Goal: Contribute content: Contribute content

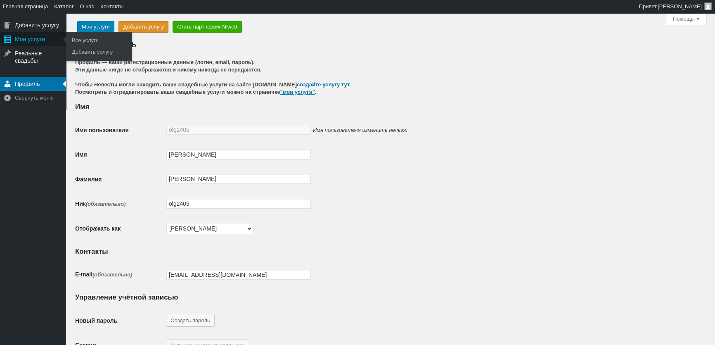
click at [32, 41] on div "Мои услуги" at bounding box center [33, 39] width 66 height 14
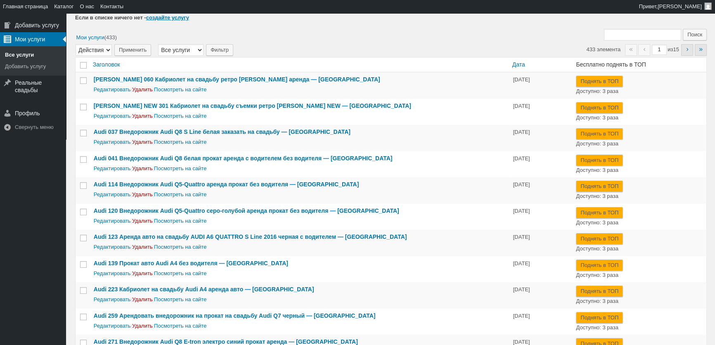
scroll to position [112, 0]
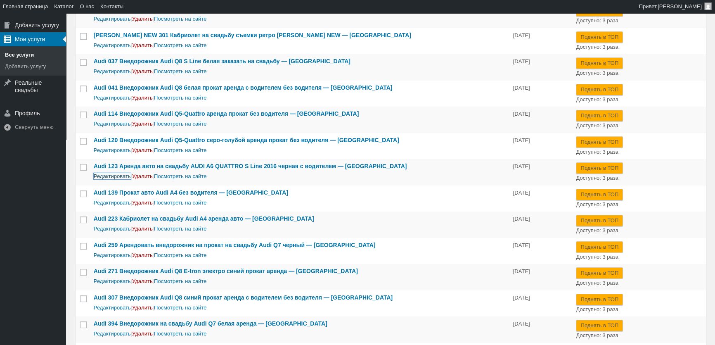
click at [121, 174] on link "Редактировать" at bounding box center [112, 176] width 37 height 6
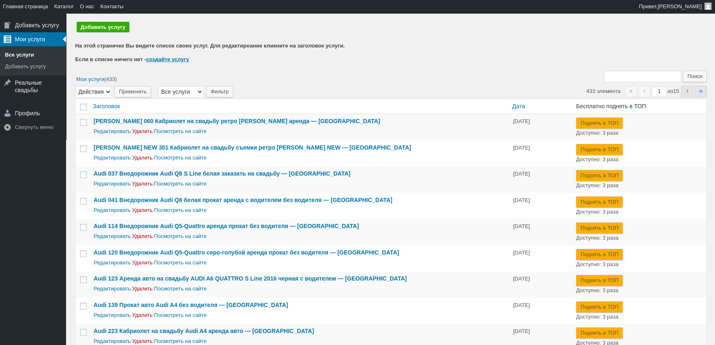
click at [107, 28] on link "Добавить услугу" at bounding box center [103, 27] width 52 height 10
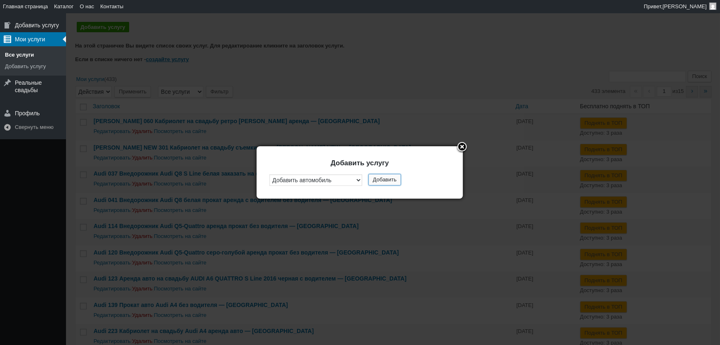
click at [378, 175] on button "Добавить" at bounding box center [384, 180] width 33 height 12
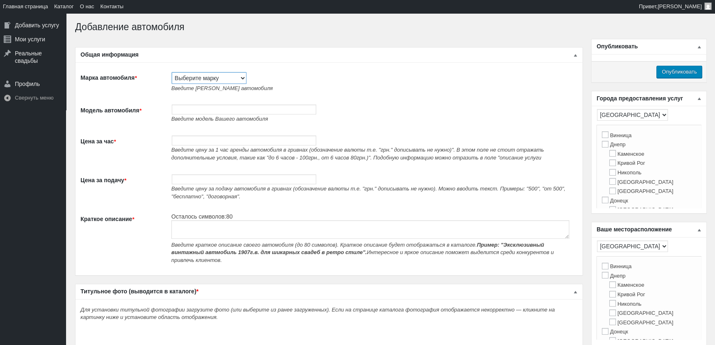
click at [209, 83] on select "Выберите марку Acura Alfa Romeo Alpine Aston Martin Audi Austin Barkas (Баркас)…" at bounding box center [209, 78] width 75 height 12
select select "[PERSON_NAME]"
click at [172, 72] on select "Выберите марку Acura Alfa Romeo Alpine Aston Martin Audi Austin Barkas (Баркас)…" at bounding box center [209, 78] width 75 height 12
type input "[PERSON_NAME]"
click at [210, 111] on input "Модель автомобиля *" at bounding box center [244, 109] width 144 height 10
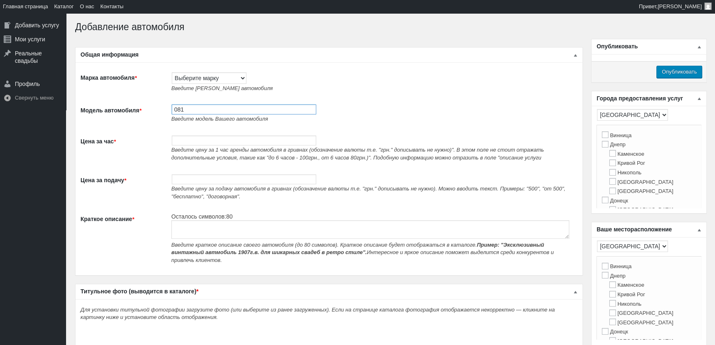
paste input "Прокат Mercedes-Benz C300 Cabrio белый без водителя"
type input "081 Прокат Mercedes-Benz C300 Cabrio белый без водителя"
click at [196, 142] on input "Цена за час *" at bounding box center [244, 140] width 144 height 10
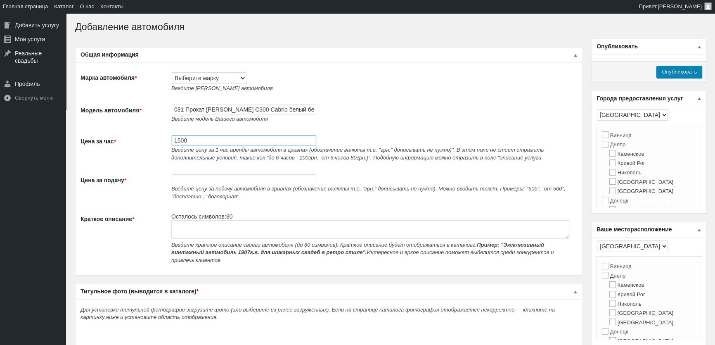
type input "1500"
paste textarea "Прокат Mercedes-Benz C300 Cabrio белый без водителя"
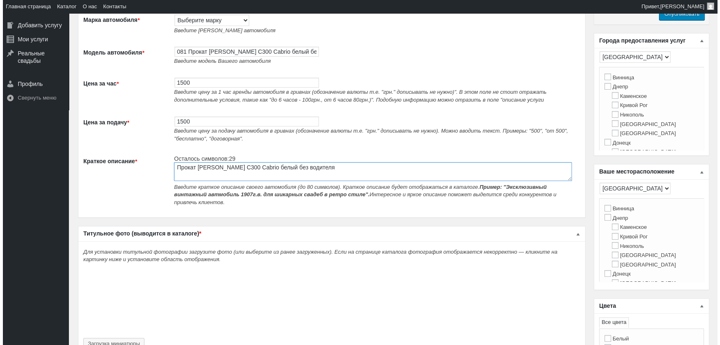
scroll to position [150, 0]
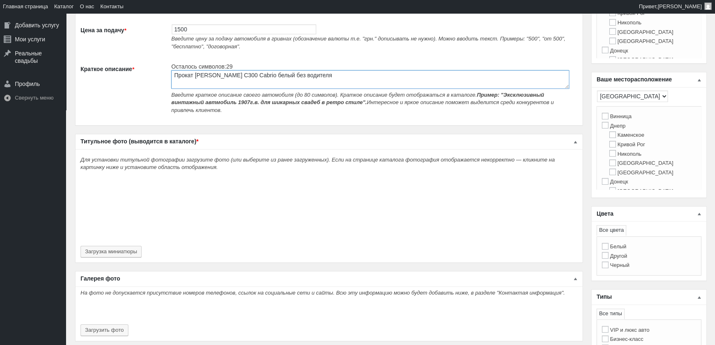
type textarea "Прокат Mercedes-Benz C300 Cabrio белый без водителя"
click at [124, 238] on div "Для установки титульной фотографии загрузите фото (или выберите из ранее загруж…" at bounding box center [329, 205] width 507 height 113
click at [129, 245] on button "Загрузка миниатюры" at bounding box center [110, 251] width 61 height 12
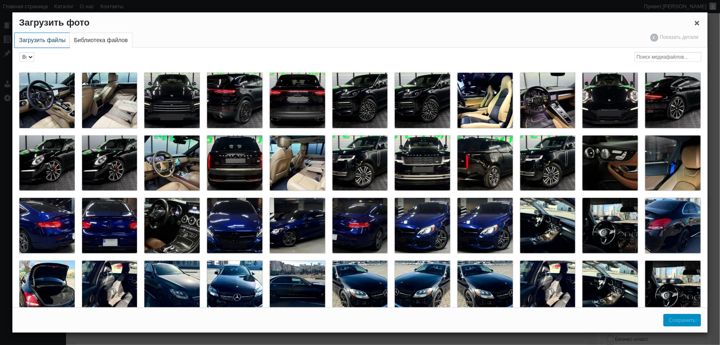
click at [47, 35] on link "Загрузить файлы" at bounding box center [42, 40] width 55 height 14
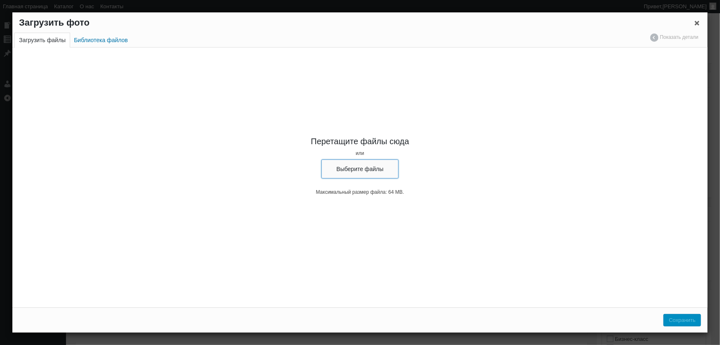
click at [337, 162] on button "Выберите файлы" at bounding box center [360, 168] width 78 height 19
type input "C:\fakepath\Mercedes-Benz C300 Cabrio на прокат без водителя посуточно, аренда …"
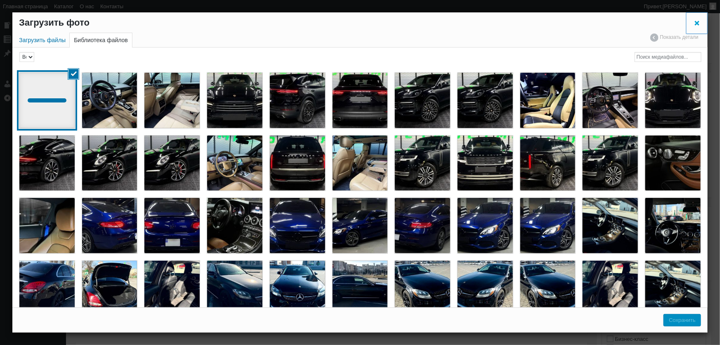
click at [697, 24] on span "Закрыть окно параметров файла" at bounding box center [697, 23] width 8 height 6
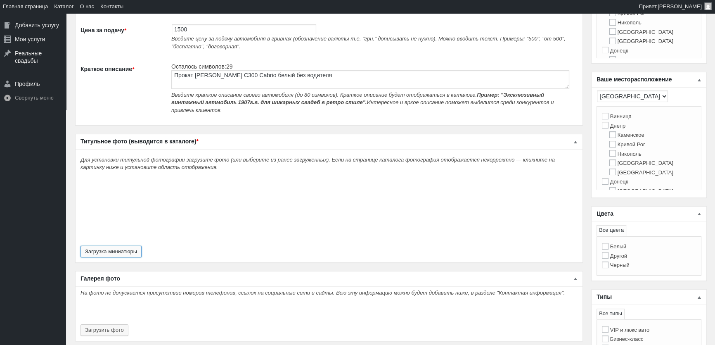
click at [132, 245] on button "Загрузка миниатюры" at bounding box center [110, 251] width 61 height 12
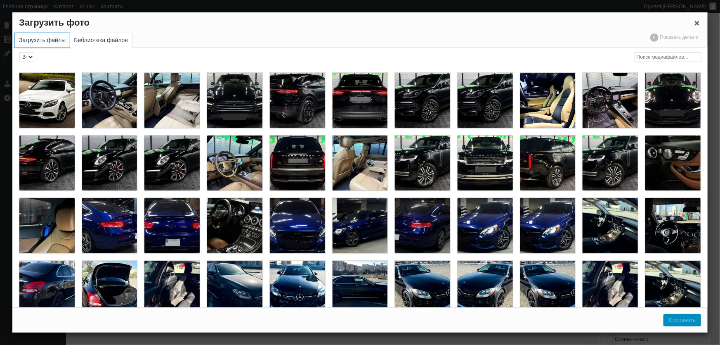
click at [30, 38] on link "Загрузить файлы" at bounding box center [42, 40] width 55 height 14
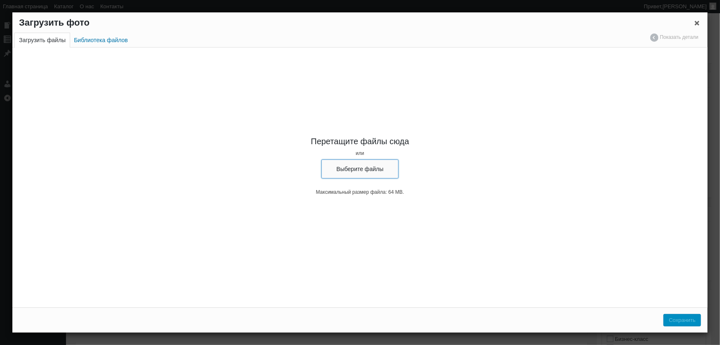
click at [367, 167] on button "Выберите файлы" at bounding box center [360, 168] width 78 height 19
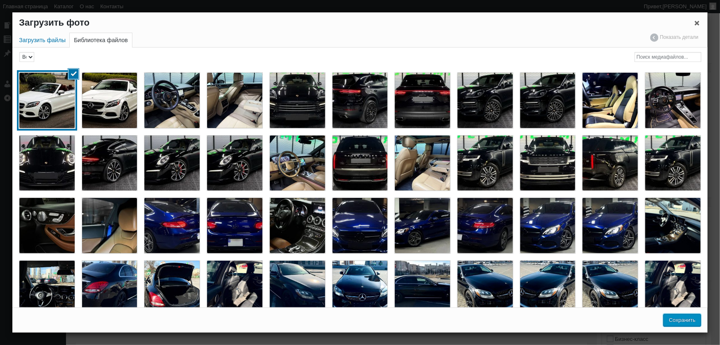
click at [687, 321] on button "Сохранить" at bounding box center [682, 320] width 38 height 12
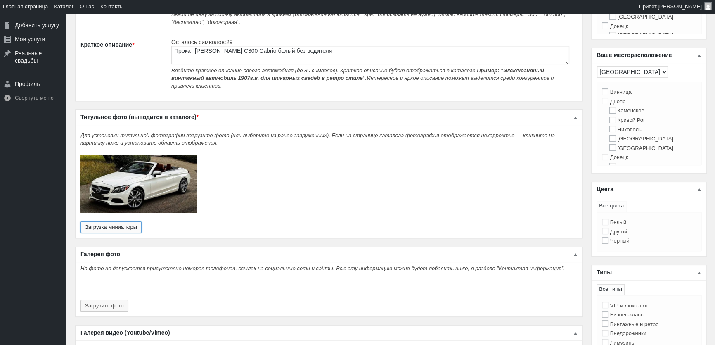
scroll to position [262, 0]
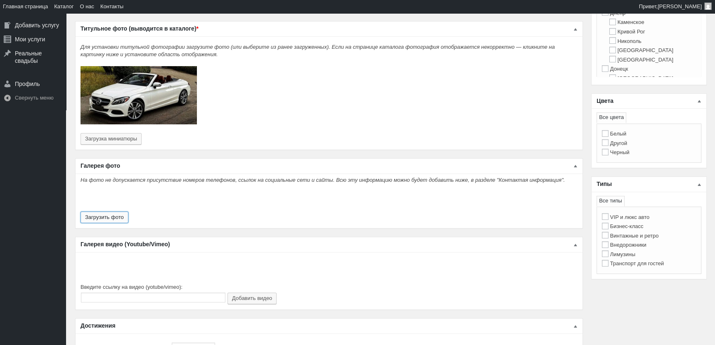
click at [105, 213] on button "Загрузить фото" at bounding box center [104, 217] width 48 height 12
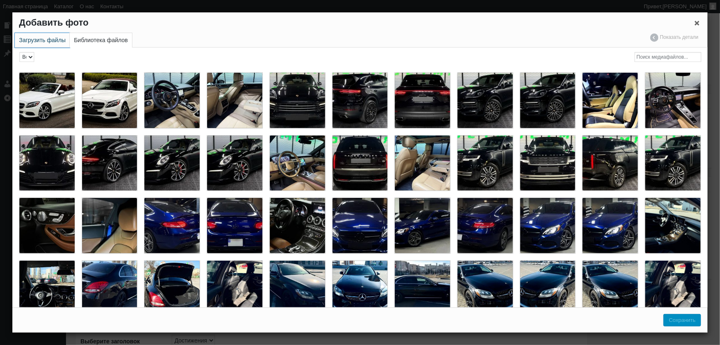
click at [35, 45] on link "Загрузить файлы" at bounding box center [42, 40] width 55 height 14
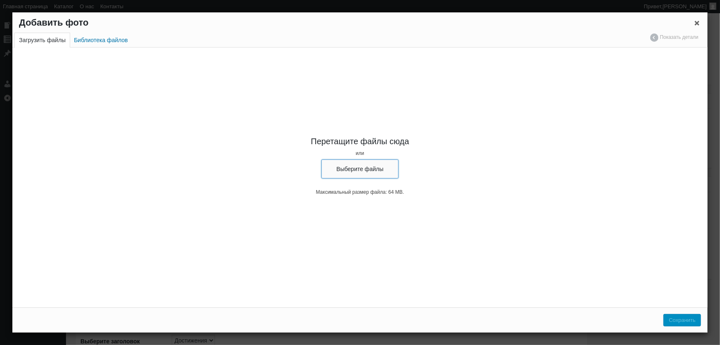
click at [346, 167] on button "Выберите файлы" at bounding box center [360, 168] width 78 height 19
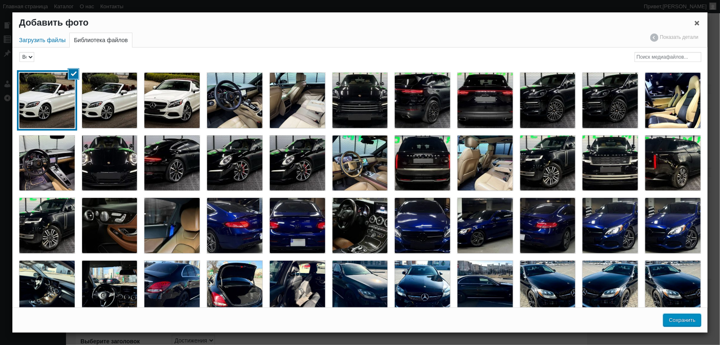
click at [680, 322] on button "Сохранить" at bounding box center [682, 320] width 38 height 12
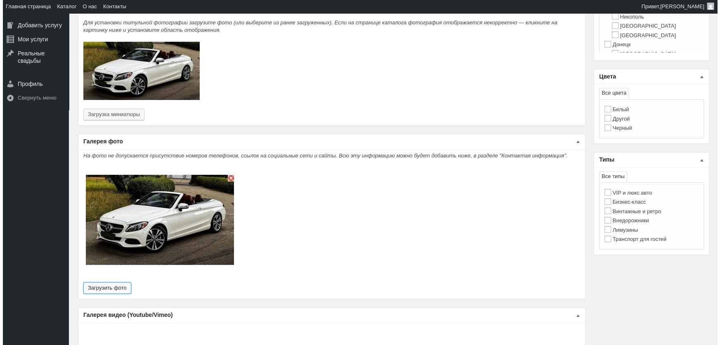
scroll to position [300, 0]
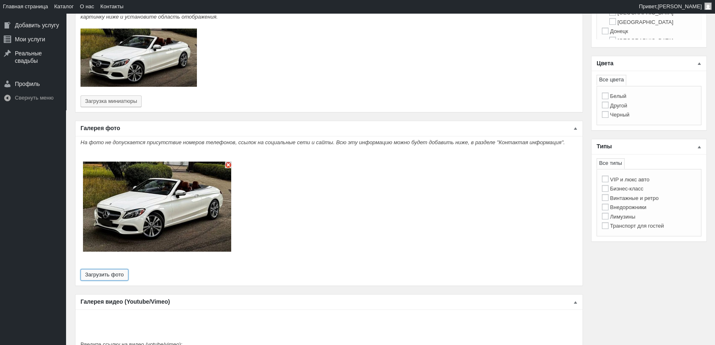
click at [109, 269] on button "Загрузить фото" at bounding box center [104, 275] width 48 height 12
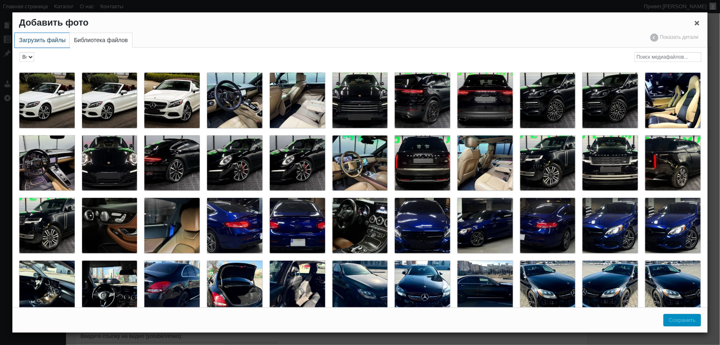
click at [48, 43] on link "Загрузить файлы" at bounding box center [42, 40] width 55 height 14
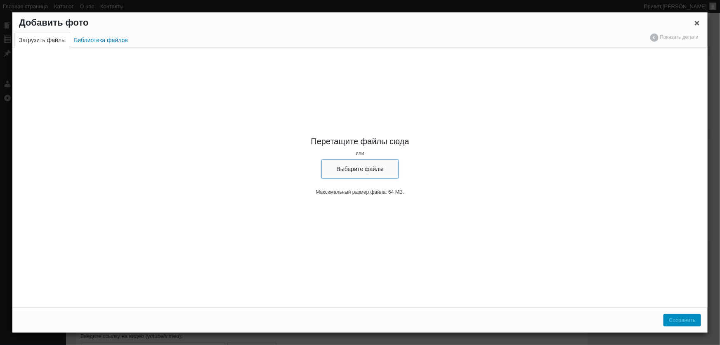
click at [339, 171] on button "Выберите файлы" at bounding box center [360, 168] width 78 height 19
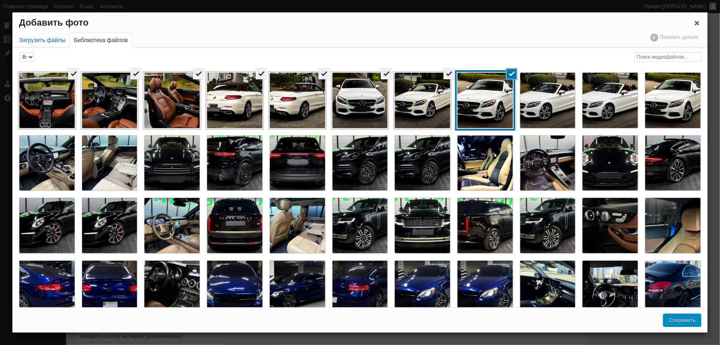
click at [684, 319] on button "Сохранить" at bounding box center [682, 320] width 38 height 12
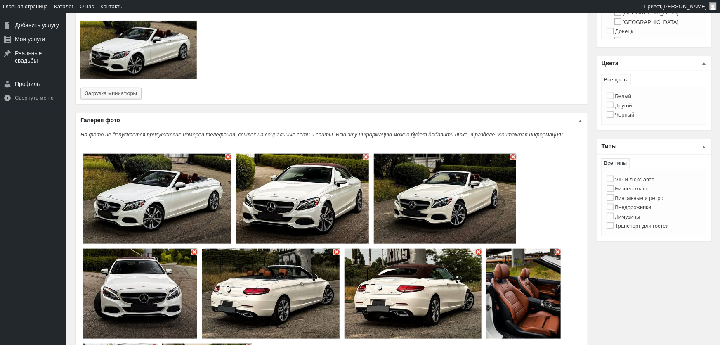
type input "9"
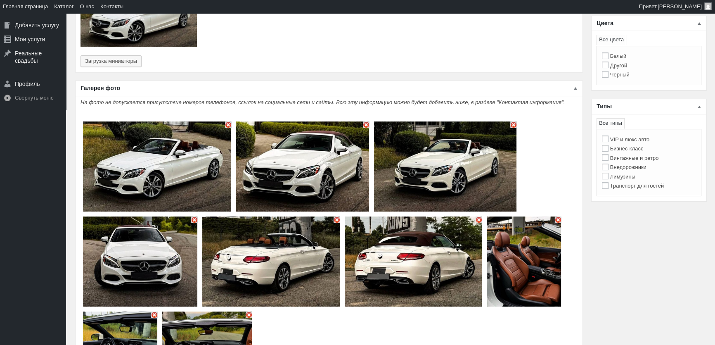
scroll to position [337, 0]
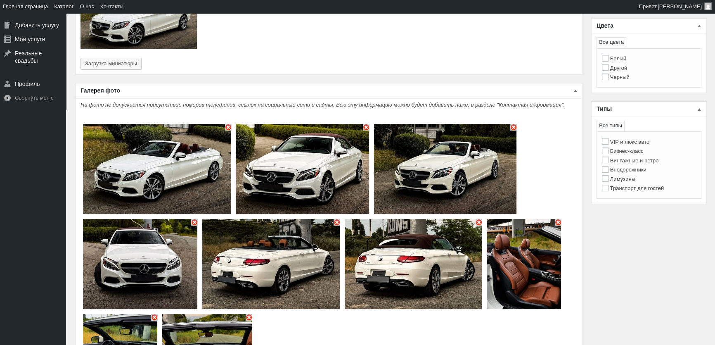
click at [631, 144] on label "VIP и люкс авто" at bounding box center [625, 142] width 47 height 6
click at [608, 144] on input "VIP и люкс авто" at bounding box center [605, 141] width 7 height 7
checkbox input "true"
click at [635, 153] on label "Бизнес-класс" at bounding box center [623, 151] width 42 height 6
click at [608, 153] on input "Бизнес-класс" at bounding box center [605, 150] width 7 height 7
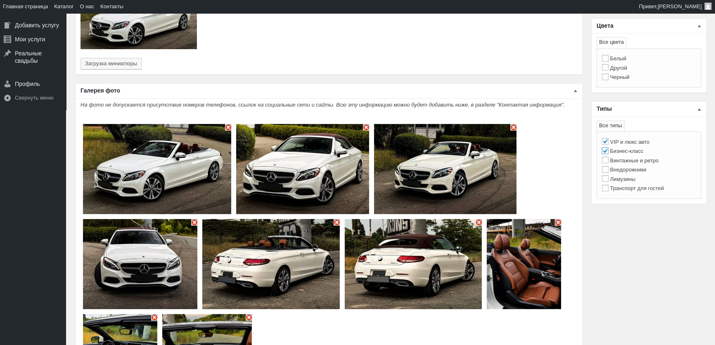
checkbox input "true"
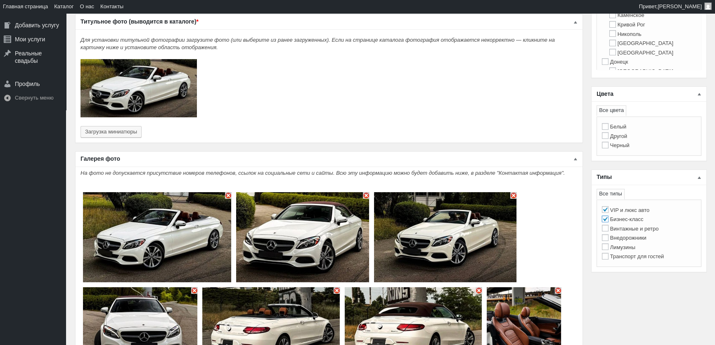
scroll to position [262, 0]
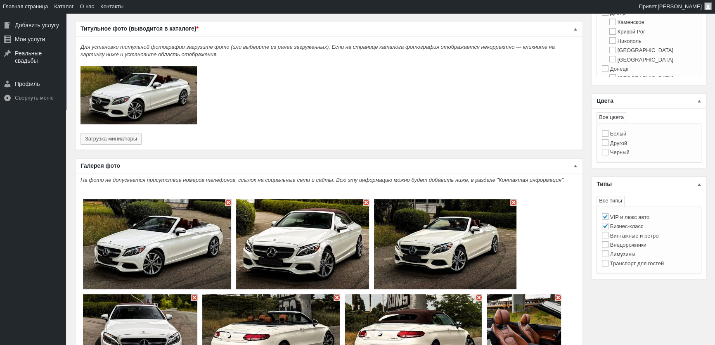
click at [621, 133] on label "Белый" at bounding box center [614, 133] width 25 height 6
click at [608, 133] on input "Белый" at bounding box center [605, 133] width 7 height 7
checkbox input "true"
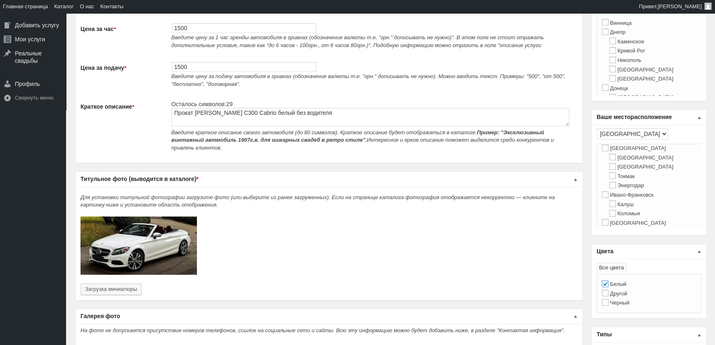
scroll to position [150, 0]
click at [606, 210] on input "Киев" at bounding box center [605, 208] width 7 height 7
checkbox input "true"
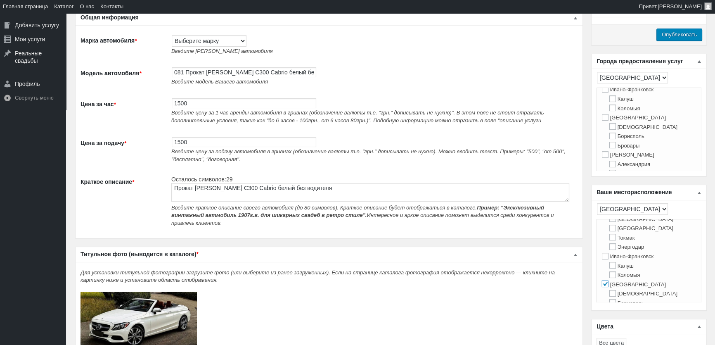
scroll to position [187, 0]
click at [605, 118] on input "Киев" at bounding box center [605, 115] width 7 height 7
checkbox input "true"
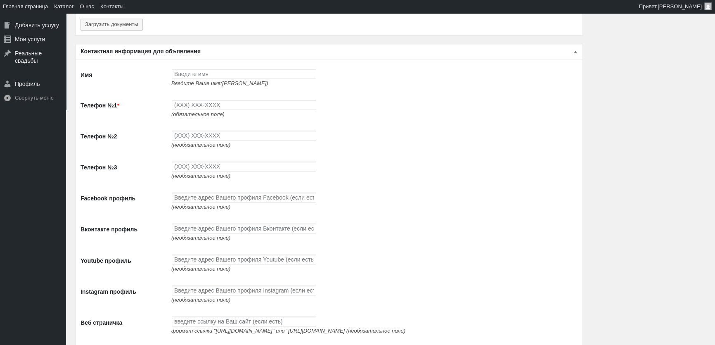
scroll to position [788, 0]
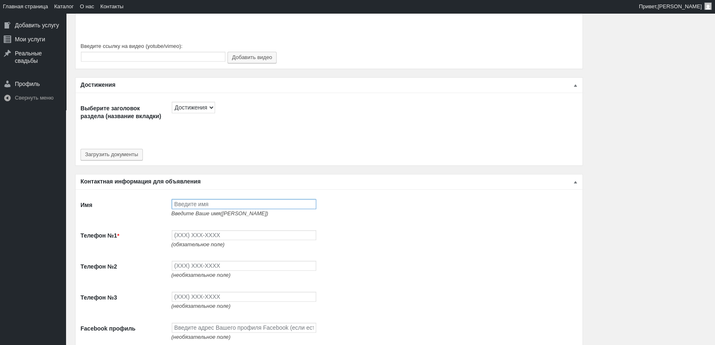
click at [184, 202] on input "Имя" at bounding box center [244, 204] width 144 height 10
type input "[PERSON_NAME]"
type input "(093) 765-5559"
type input "(093) 494-9497"
type input "(096) 494-9497"
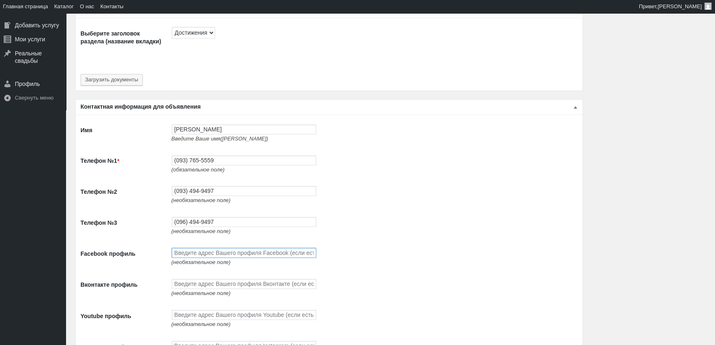
scroll to position [975, 0]
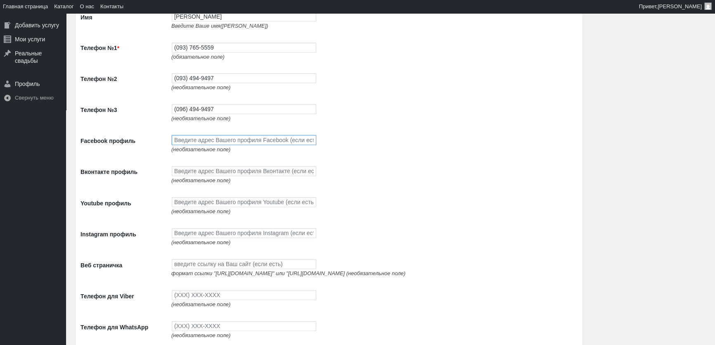
paste input "https://www.facebook.com/profile.php?id=100087672474351"
type input "https://www.facebook.com/profile.php?id=100087672474351"
click at [213, 174] on input "Вконтакте профиль" at bounding box center [244, 171] width 144 height 10
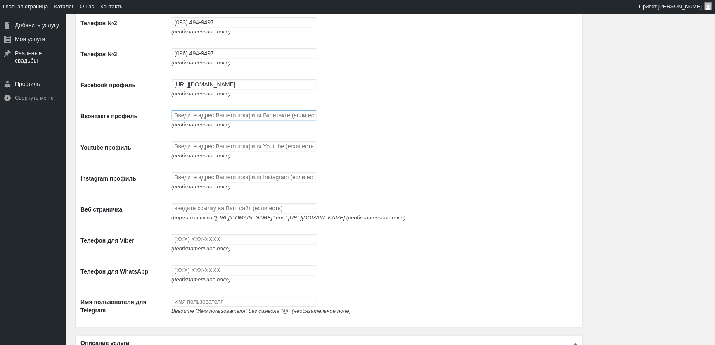
scroll to position [1050, 0]
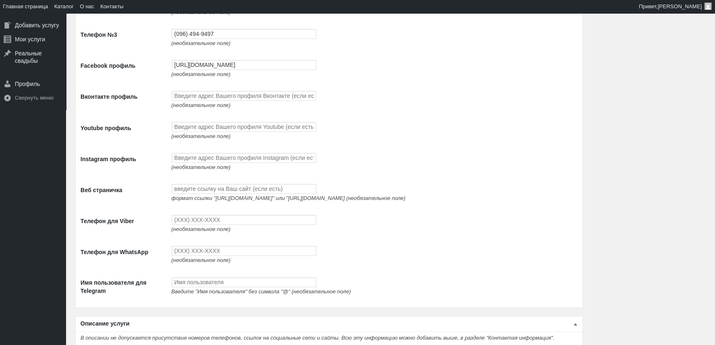
click at [184, 136] on span "(необязательное поле)" at bounding box center [200, 136] width 59 height 6
click at [190, 128] on input "Youtube профиль" at bounding box center [244, 127] width 144 height 10
paste input "https://www.youtube.com/channel/UCnpsi_6iHYtwxNPLj1BgTyg"
type input "https://www.youtube.com/channel/UCnpsi_6iHYtwxNPLj1BgTyg"
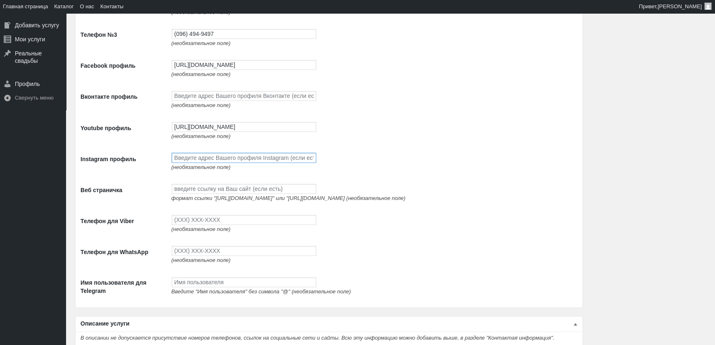
click at [189, 157] on input "Instagram профиль" at bounding box center [244, 158] width 144 height 10
paste input "https://www.instagram.com/avtolimo/"
type input "https://www.instagram.com/avtolimo/"
click at [203, 193] on input "Веб страничка" at bounding box center [244, 189] width 144 height 10
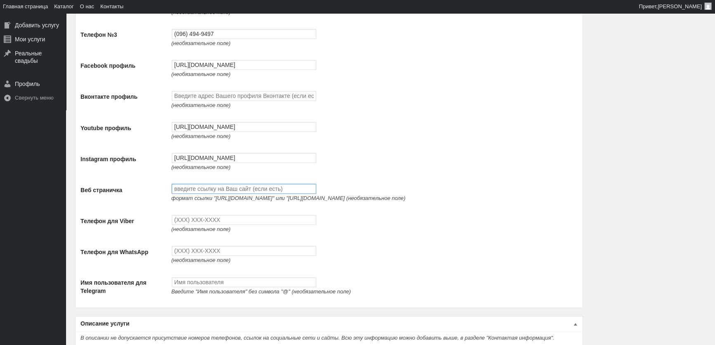
paste input "http://avtolimo.com.ua/"
type input "http://avtolimo.com.ua/"
click at [193, 224] on input "Телефон для Viber" at bounding box center [244, 220] width 144 height 10
type input "(093) 765-5597"
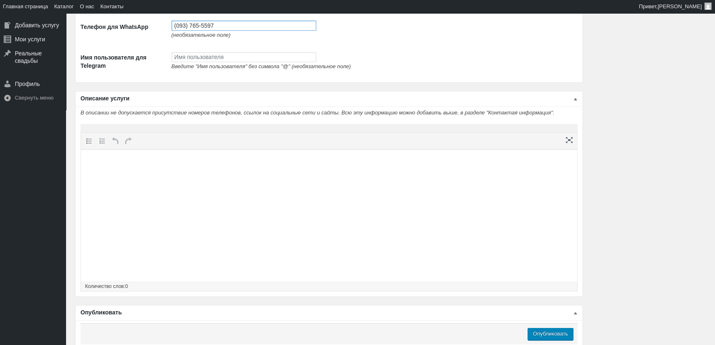
type input "(093) 765-5597"
click at [266, 181] on html at bounding box center [329, 164] width 496 height 31
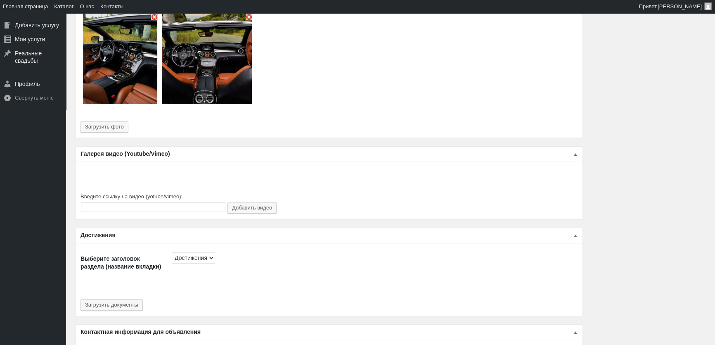
scroll to position [0, 0]
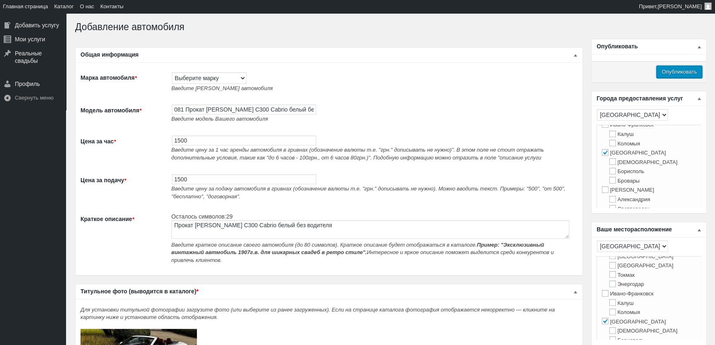
click at [684, 71] on input "Опубликовать" at bounding box center [679, 72] width 46 height 12
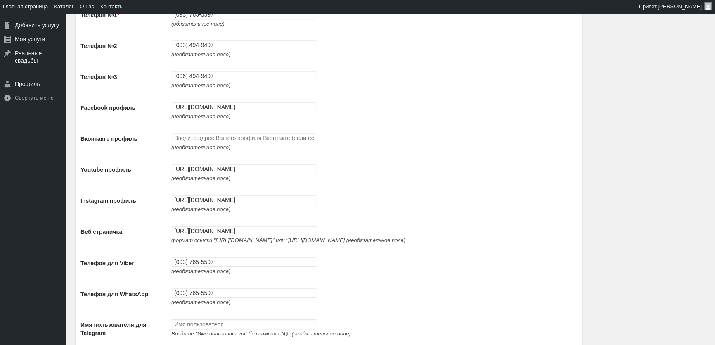
scroll to position [900, 0]
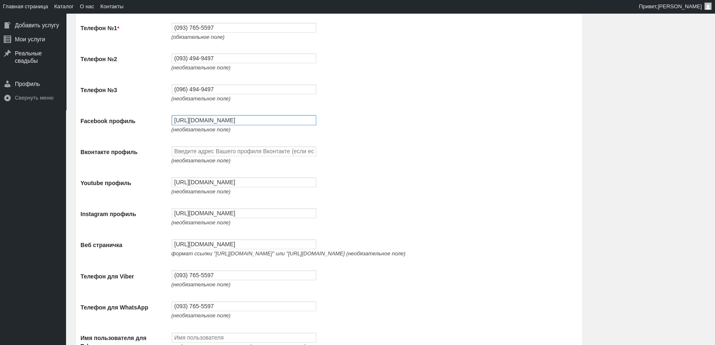
click at [196, 125] on input "[URL][DOMAIN_NAME]" at bounding box center [244, 120] width 144 height 10
click at [196, 125] on input "https://www.facebook.com/profile.php?id=100087672474351" at bounding box center [244, 120] width 144 height 10
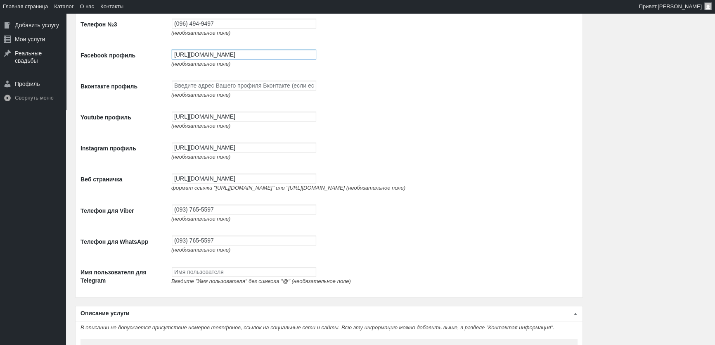
scroll to position [975, 0]
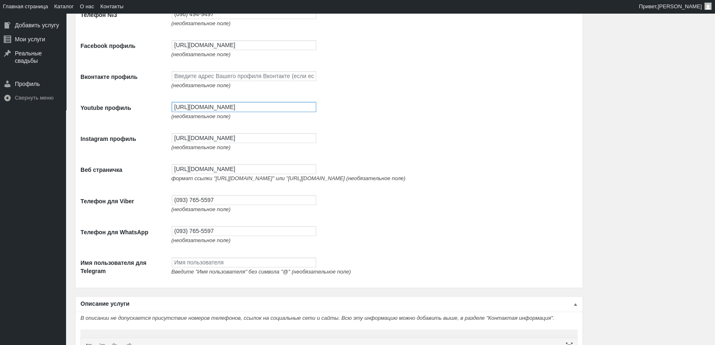
click at [203, 104] on input "https://www.youtube.com/channel/UCnpsi_6iHYtwxNPLj1BgTyg" at bounding box center [244, 107] width 144 height 10
click at [207, 139] on input "[URL][DOMAIN_NAME]" at bounding box center [244, 138] width 144 height 10
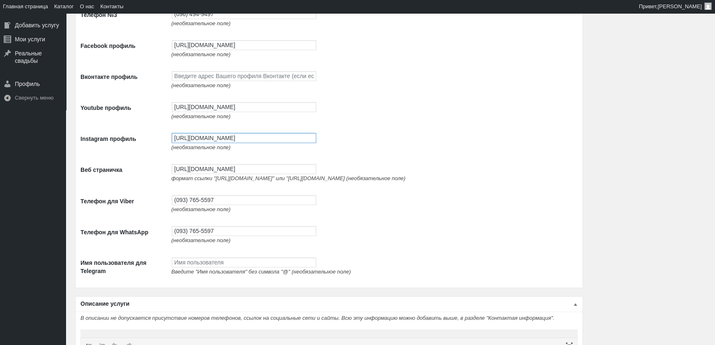
click at [207, 139] on input "[URL][DOMAIN_NAME]" at bounding box center [244, 138] width 144 height 10
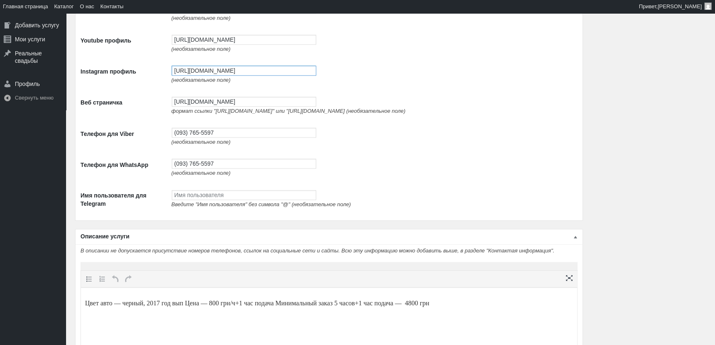
scroll to position [1050, 0]
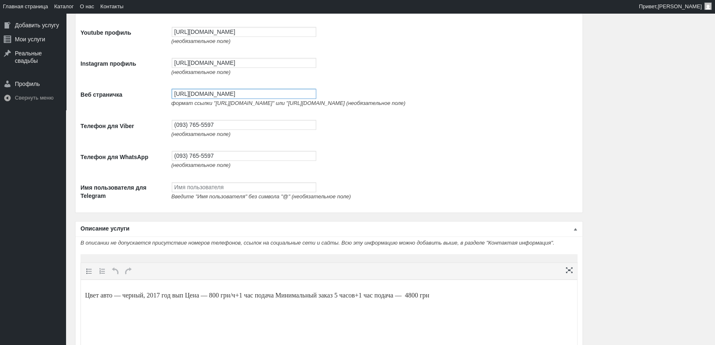
click at [208, 99] on input "[URL][DOMAIN_NAME]" at bounding box center [244, 94] width 144 height 10
click at [208, 99] on input "http://avtolimo.com.ua/" at bounding box center [244, 94] width 144 height 10
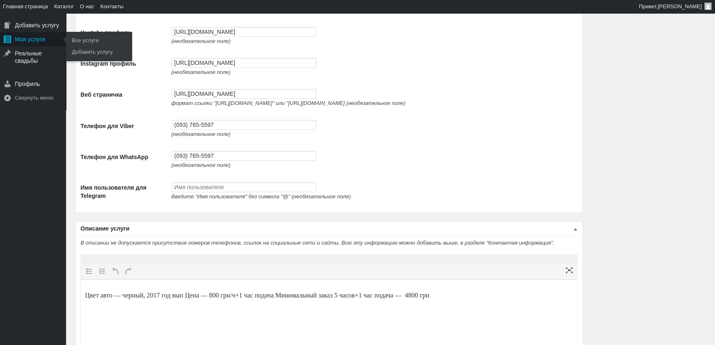
click at [24, 41] on div "Мои услуги" at bounding box center [33, 39] width 66 height 14
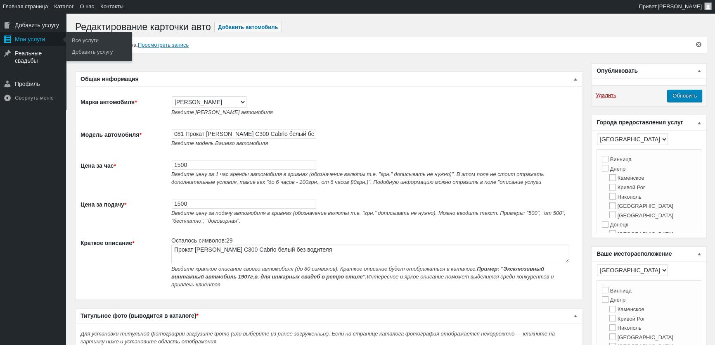
click at [39, 43] on div "Мои услуги" at bounding box center [33, 39] width 66 height 14
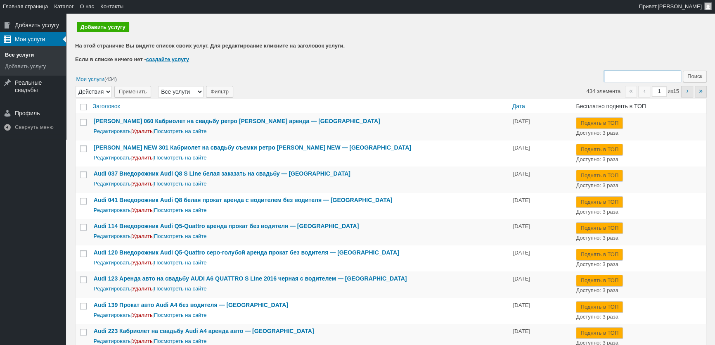
click at [641, 77] on input "Поиск:" at bounding box center [642, 77] width 77 height 12
type input "081"
click at [682, 71] on input "Поиск" at bounding box center [694, 77] width 24 height 12
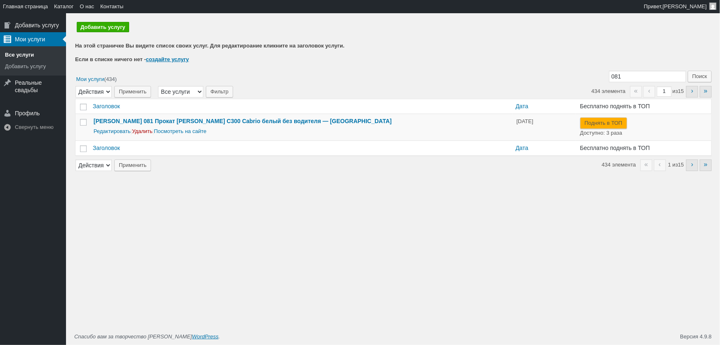
click at [28, 58] on link "Все услуги" at bounding box center [33, 55] width 66 height 12
